Goal: Register for event/course

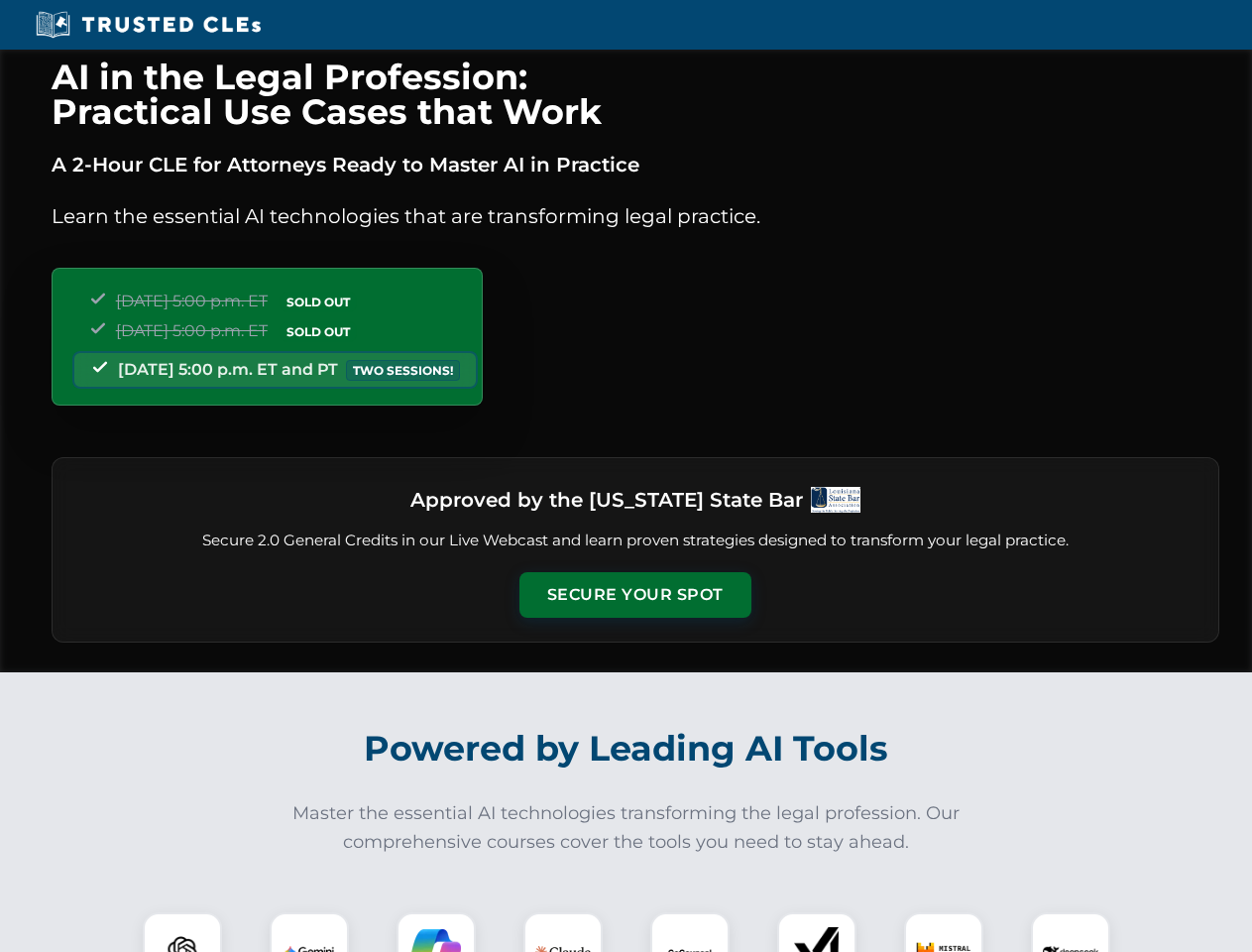
click at [634, 595] on button "Secure Your Spot" at bounding box center [635, 595] width 232 height 46
click at [183, 932] on img at bounding box center [183, 952] width 58 height 58
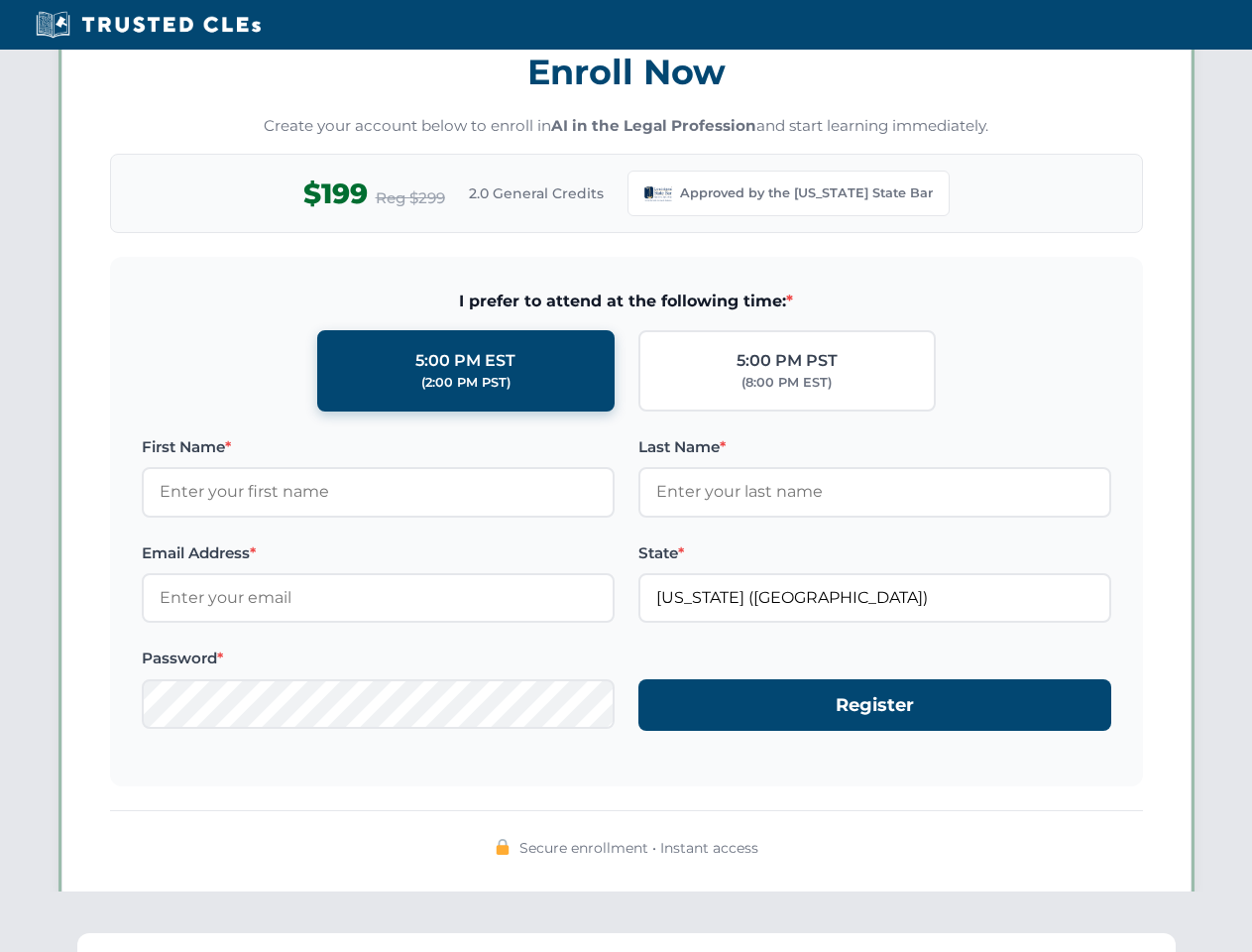
click at [436, 932] on div "AI in the Legal Profession: Practical Use Cases that Work A 2-Hour CLE for Atto…" at bounding box center [626, 657] width 1252 height 4624
